Goal: Use online tool/utility: Utilize a website feature to perform a specific function

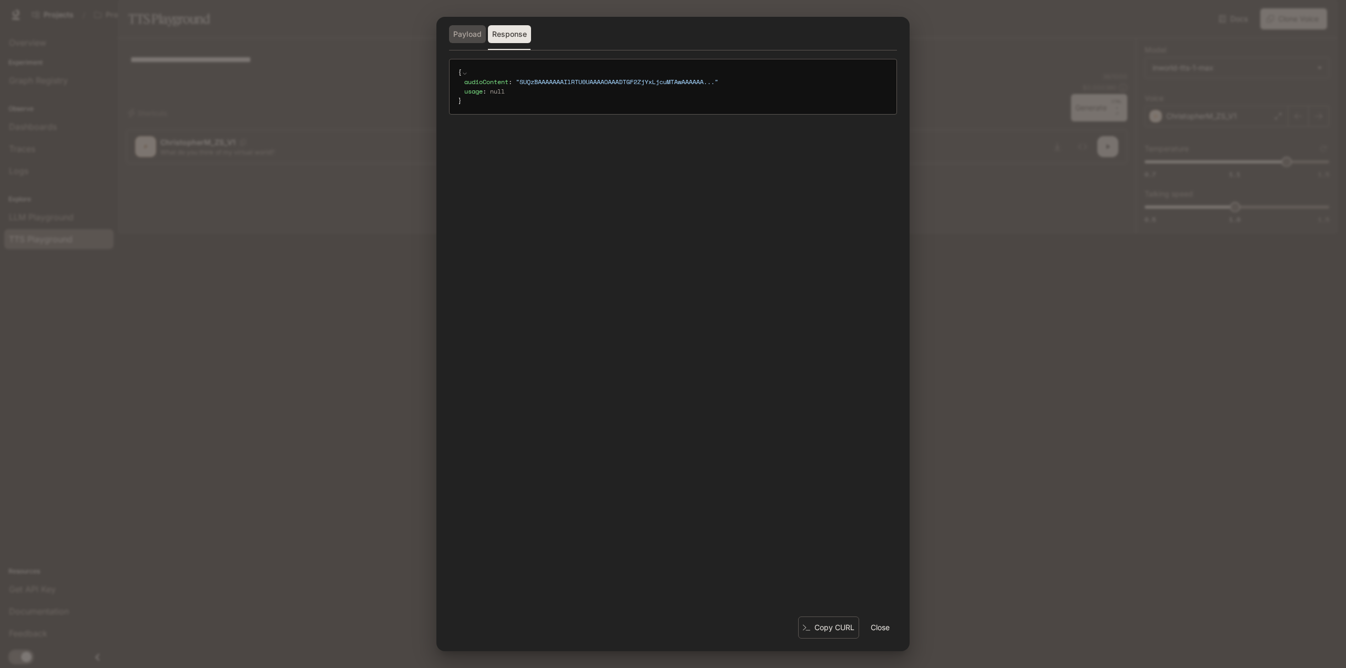
click at [468, 35] on button "Payload" at bounding box center [467, 34] width 37 height 18
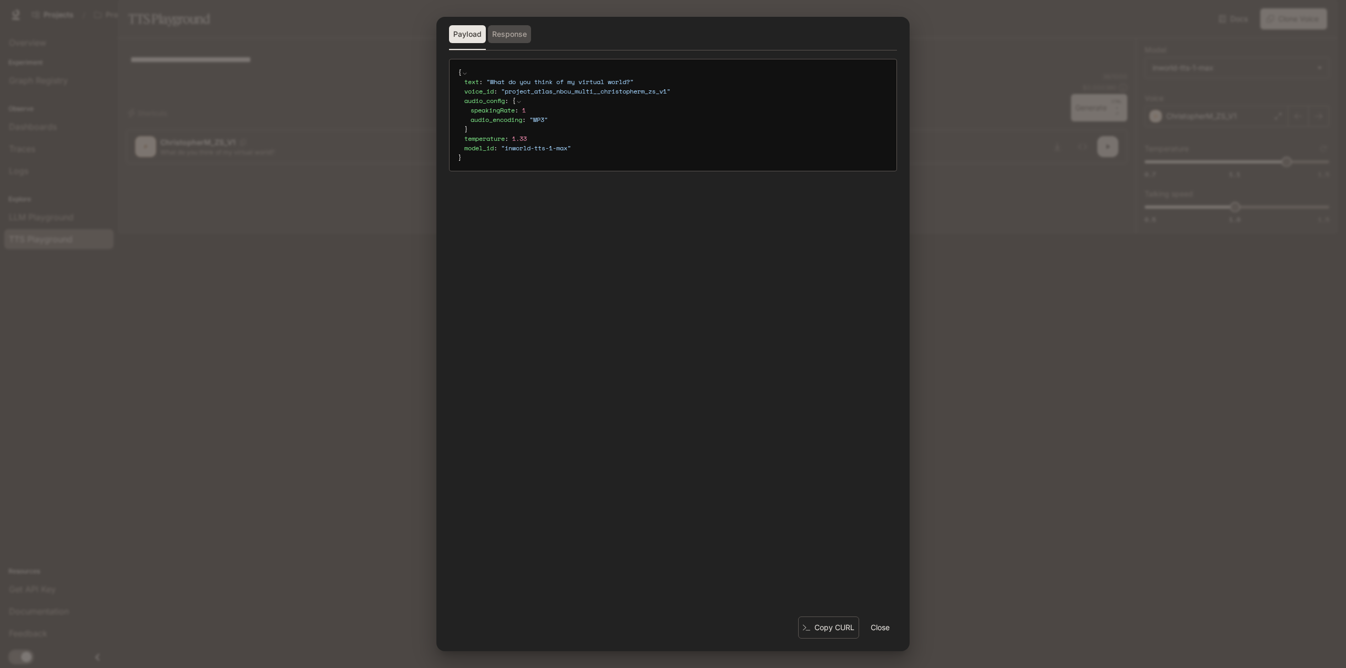
click at [507, 30] on button "Response" at bounding box center [509, 34] width 43 height 18
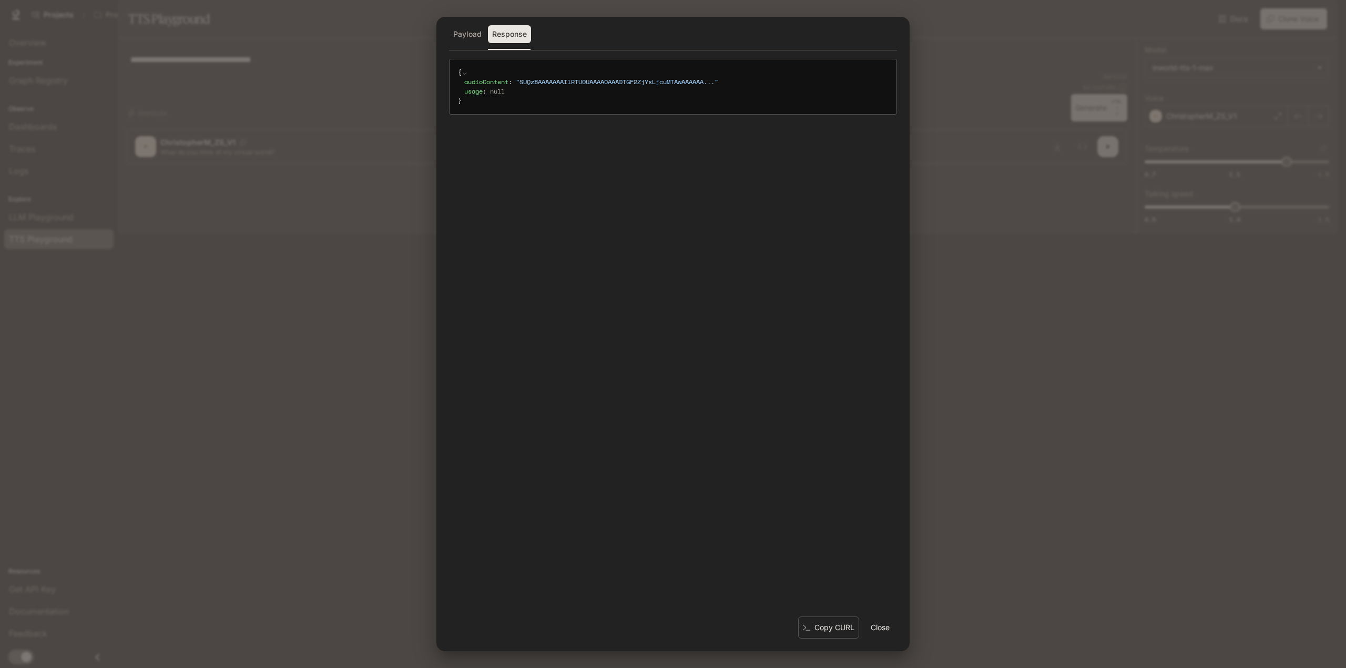
click at [456, 27] on button "Payload" at bounding box center [467, 34] width 37 height 18
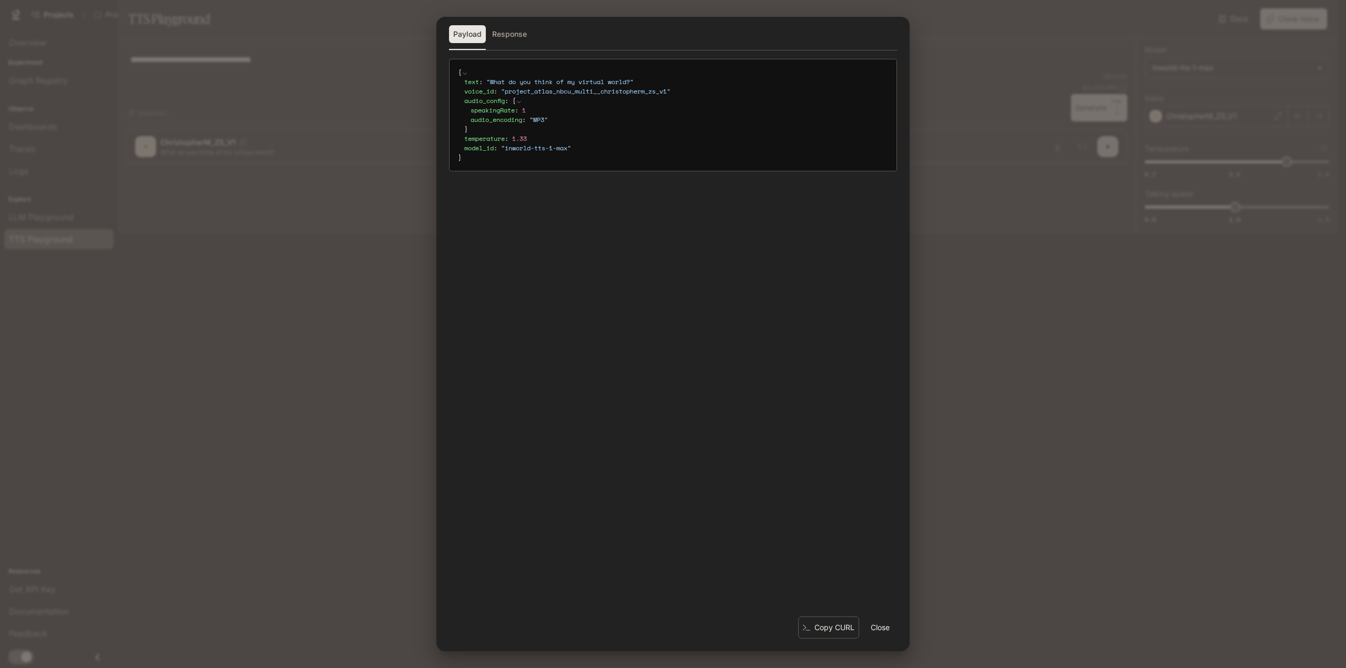
click at [870, 630] on button "Close" at bounding box center [880, 627] width 34 height 21
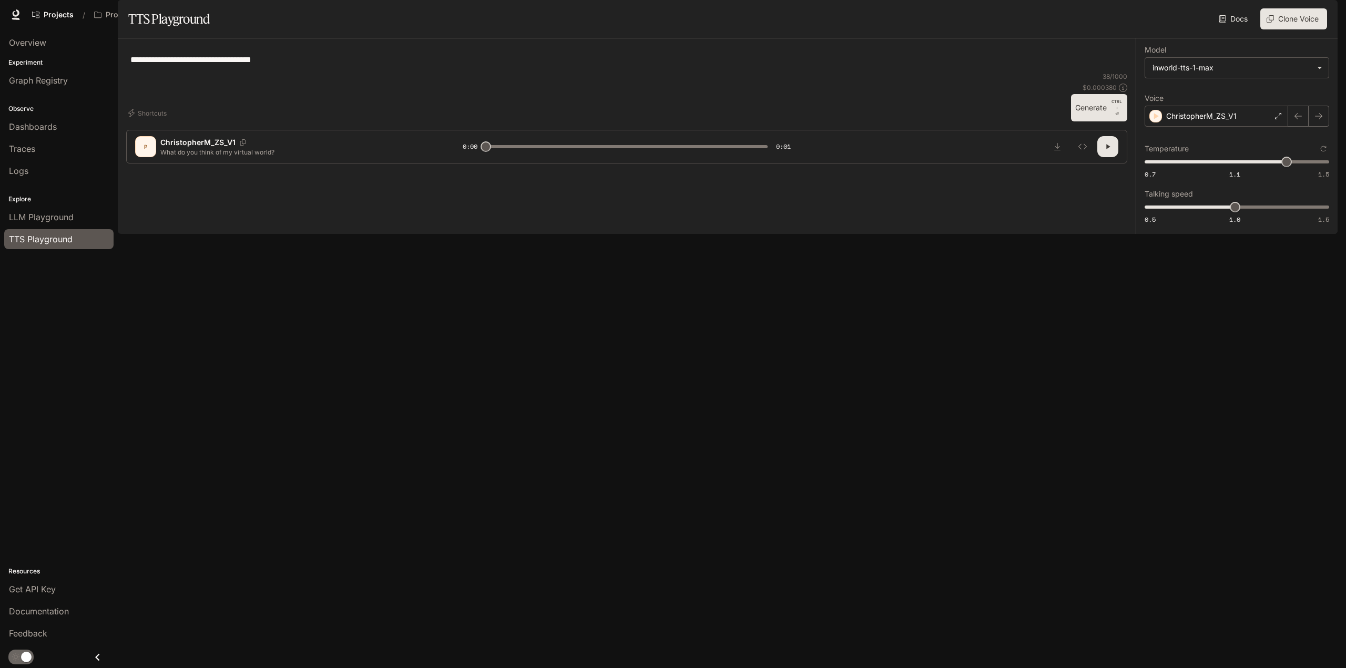
click at [1089, 121] on button "Generate CTRL + ⏎" at bounding box center [1099, 107] width 56 height 27
click at [1098, 121] on button "Generate CTRL + ⏎" at bounding box center [1099, 107] width 56 height 27
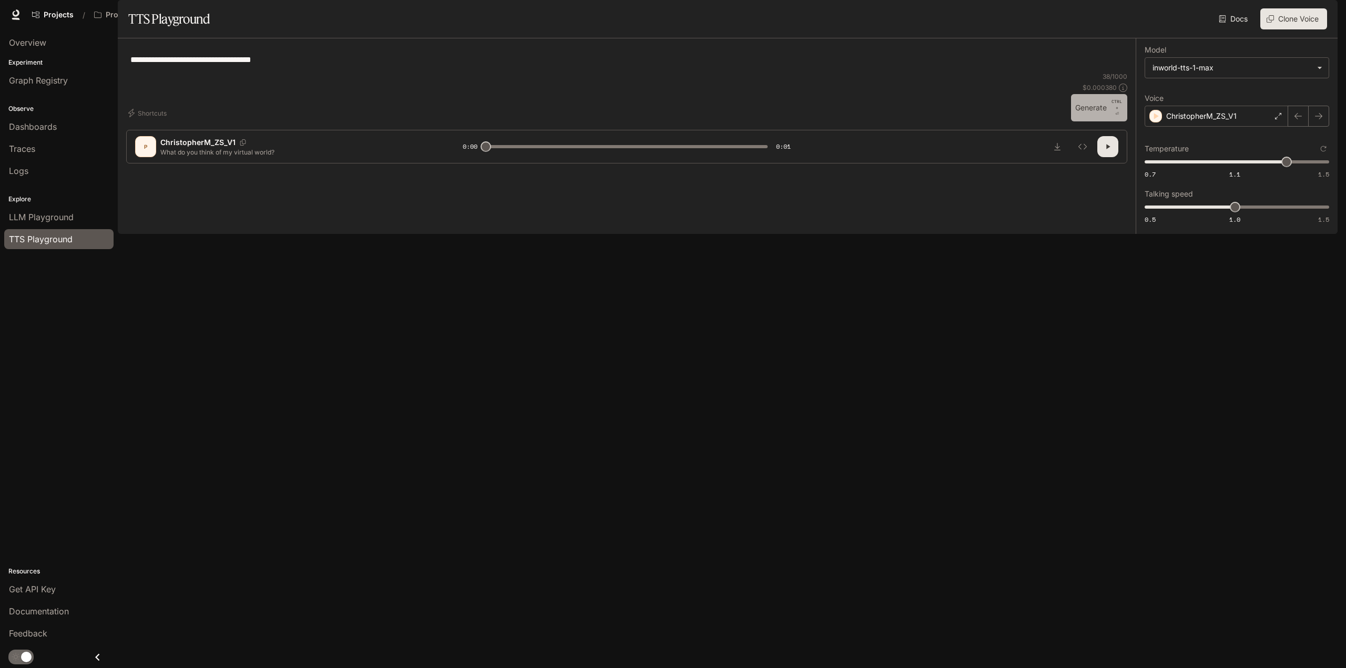
click at [1097, 121] on button "Generate CTRL + ⏎" at bounding box center [1099, 107] width 56 height 27
click at [1092, 121] on button "Generate CTRL + ⏎" at bounding box center [1099, 107] width 56 height 27
type input "*"
